Goal: Task Accomplishment & Management: Manage account settings

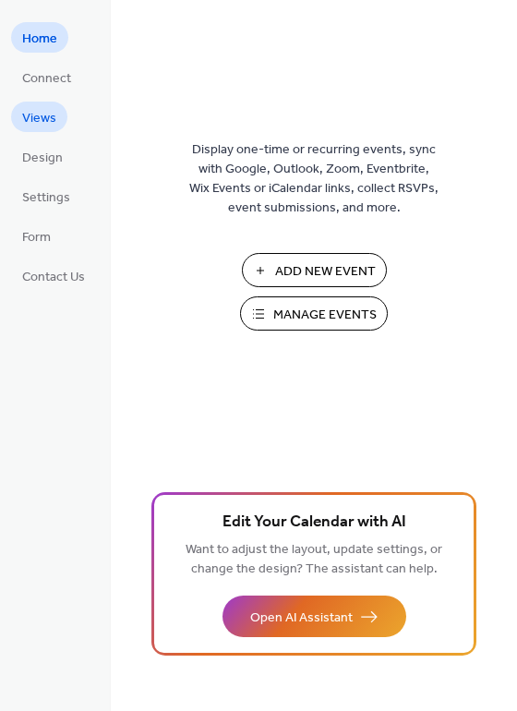
click at [38, 111] on span "Views" at bounding box center [39, 118] width 34 height 19
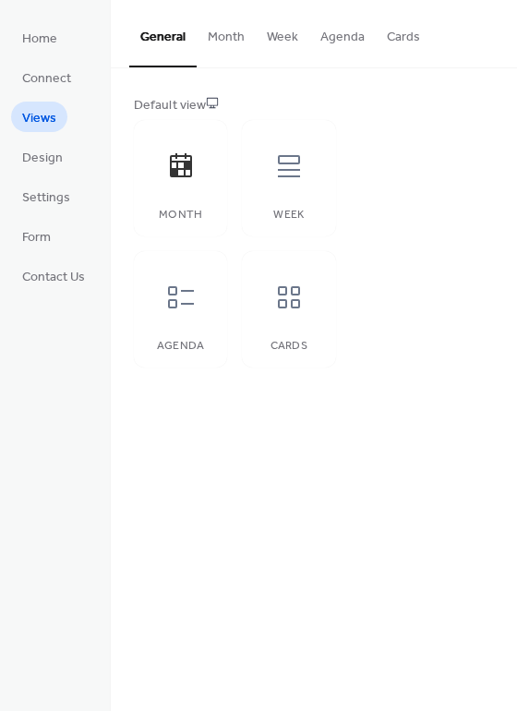
click at [217, 39] on button "Month" at bounding box center [226, 33] width 59 height 66
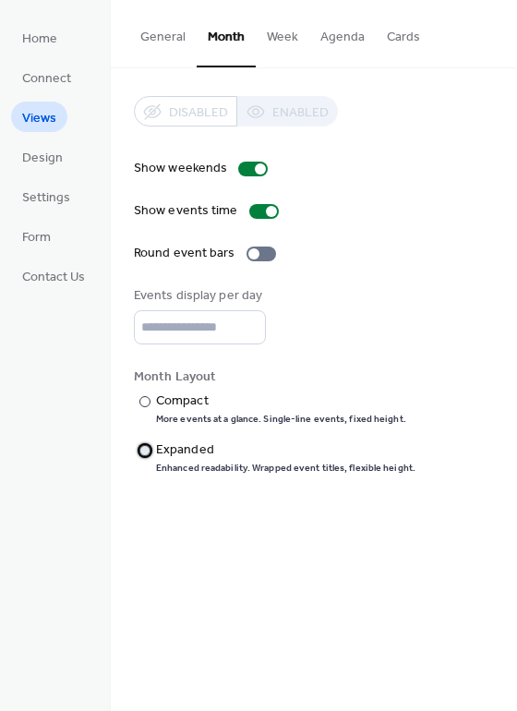
click at [149, 445] on div at bounding box center [144, 450] width 11 height 11
click at [147, 398] on div at bounding box center [144, 401] width 11 height 11
click at [49, 160] on span "Design" at bounding box center [42, 158] width 41 height 19
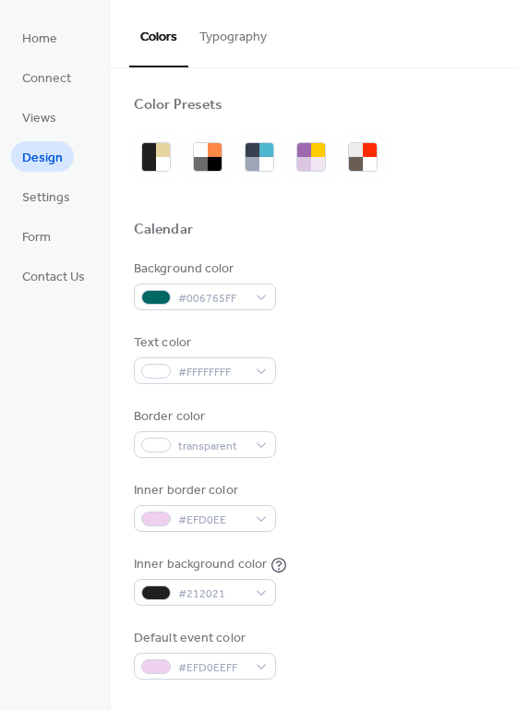
click at [232, 34] on button "Typography" at bounding box center [233, 33] width 90 height 66
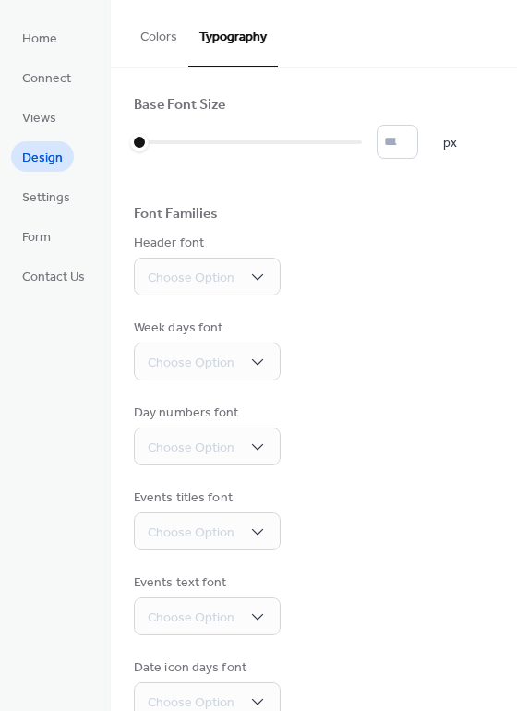
click at [169, 33] on button "Colors" at bounding box center [158, 33] width 59 height 66
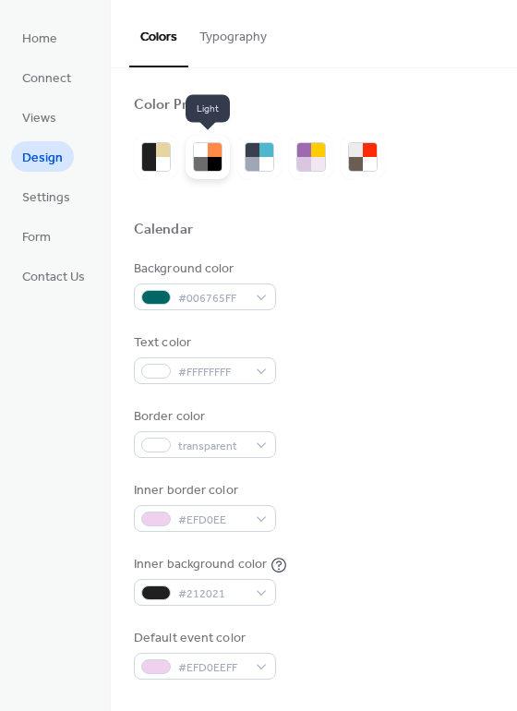
click at [205, 161] on div at bounding box center [201, 164] width 14 height 14
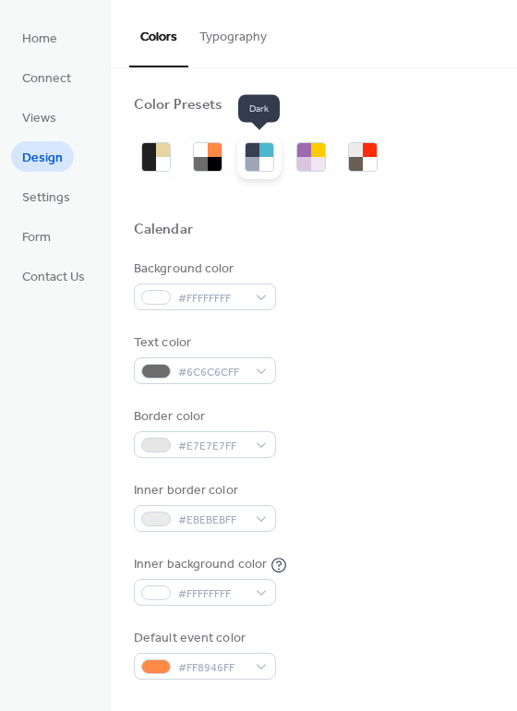
click at [254, 158] on div at bounding box center [253, 164] width 14 height 14
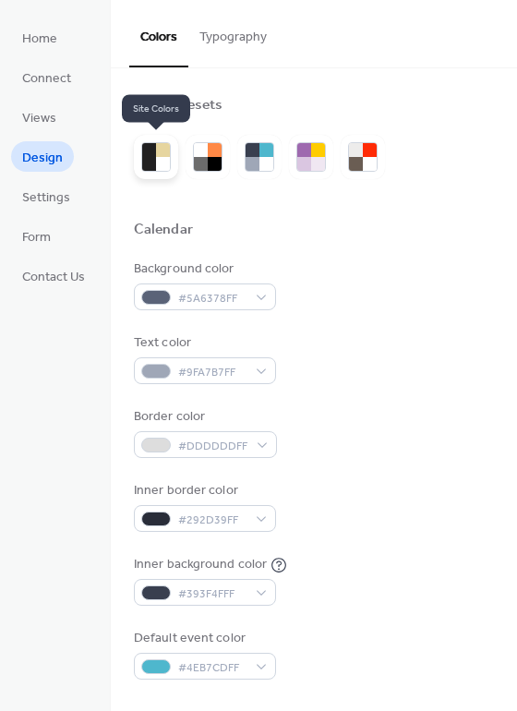
click at [143, 158] on div at bounding box center [149, 164] width 14 height 14
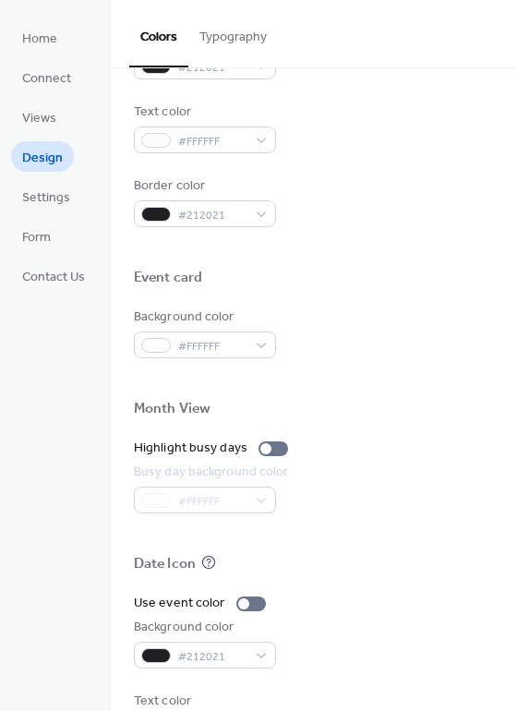
scroll to position [789, 0]
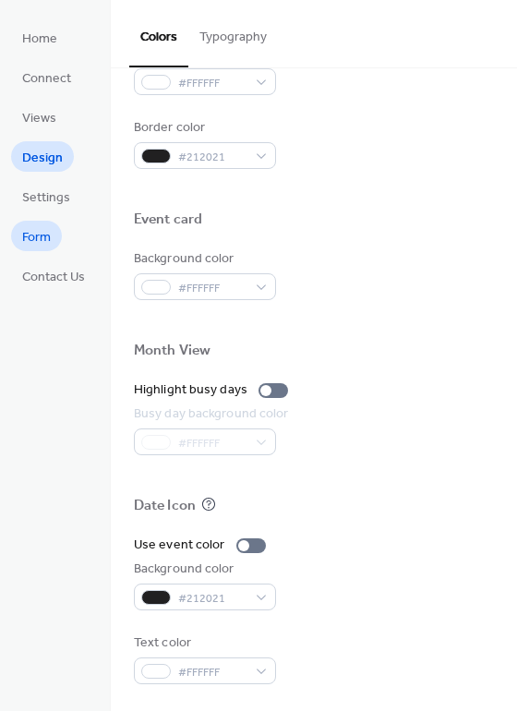
click at [35, 228] on span "Form" at bounding box center [36, 237] width 29 height 19
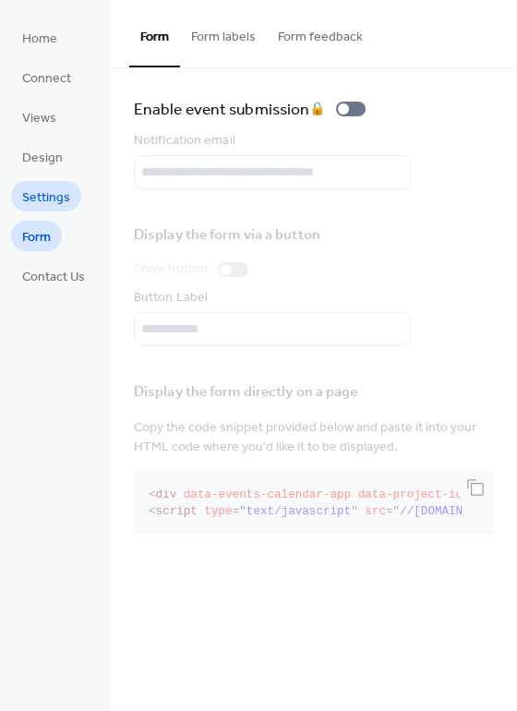
click at [36, 195] on span "Settings" at bounding box center [46, 197] width 48 height 19
